Goal: Task Accomplishment & Management: Complete application form

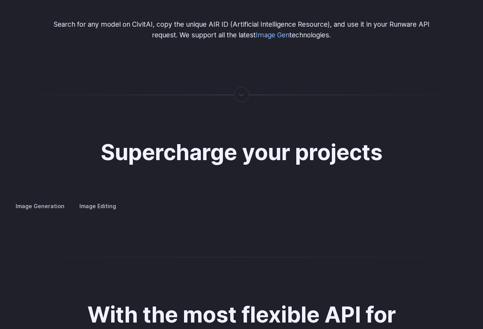
scroll to position [1450, 0]
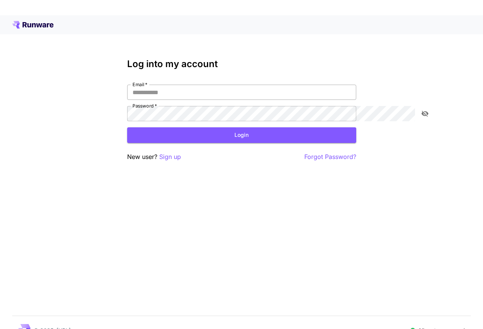
click at [231, 87] on input "Email   *" at bounding box center [241, 92] width 229 height 15
click at [159, 155] on p "Sign up" at bounding box center [170, 157] width 22 height 10
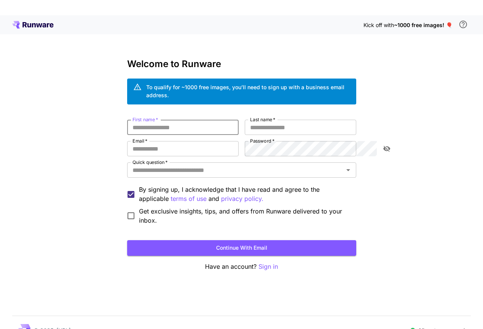
click at [201, 120] on input "First name   *" at bounding box center [182, 127] width 111 height 15
click at [195, 129] on div "First name   * First name   * Last name   * Last name   * Email   * Email   * P…" at bounding box center [241, 172] width 229 height 105
click at [193, 121] on input "First name   *" at bounding box center [182, 127] width 111 height 15
type input "**********"
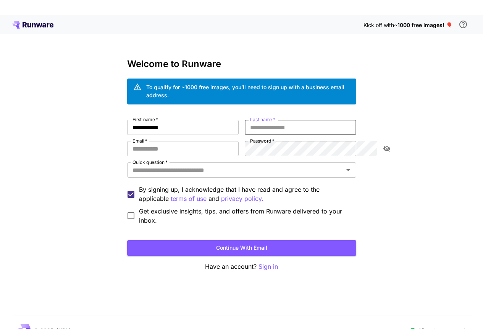
click at [314, 122] on input "Last name   *" at bounding box center [300, 127] width 111 height 15
type input "*****"
click at [199, 145] on input "Email   *" at bounding box center [182, 148] width 111 height 15
type input "**********"
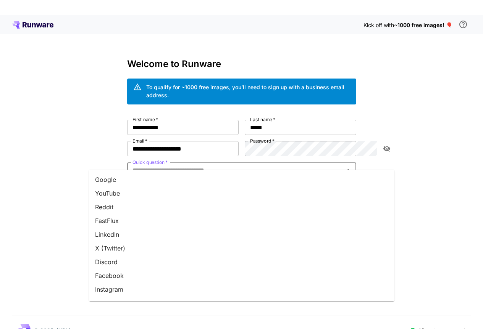
click at [271, 165] on input "Quick question   *" at bounding box center [235, 170] width 212 height 11
click at [221, 185] on li "Google" at bounding box center [241, 180] width 305 height 14
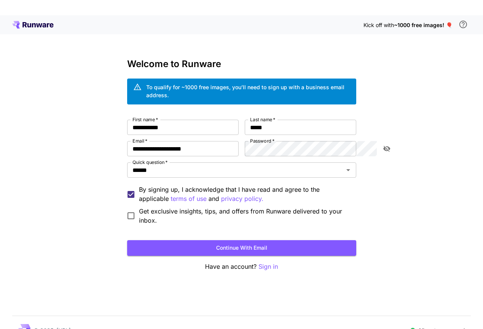
drag, startPoint x: 188, startPoint y: 205, endPoint x: 192, endPoint y: 224, distance: 19.5
click at [188, 209] on span "Get exclusive insights, tips, and offers from Runware delivered to your inbox." at bounding box center [244, 216] width 211 height 18
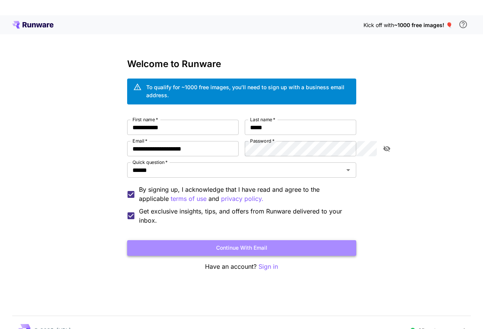
click at [194, 240] on button "Continue with email" at bounding box center [241, 248] width 229 height 16
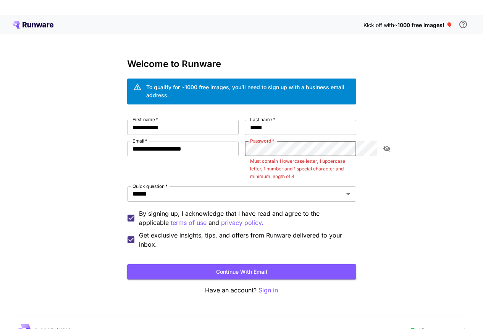
click at [388, 146] on icon "toggle password visibility" at bounding box center [386, 149] width 7 height 6
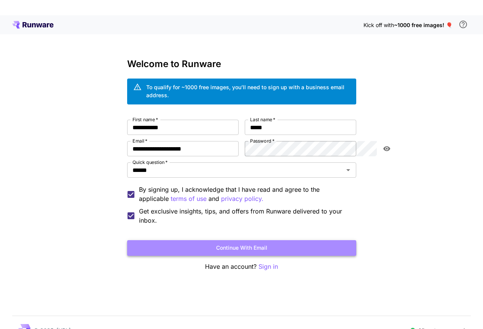
click at [327, 240] on button "Continue with email" at bounding box center [241, 248] width 229 height 16
